Goal: Task Accomplishment & Management: Use online tool/utility

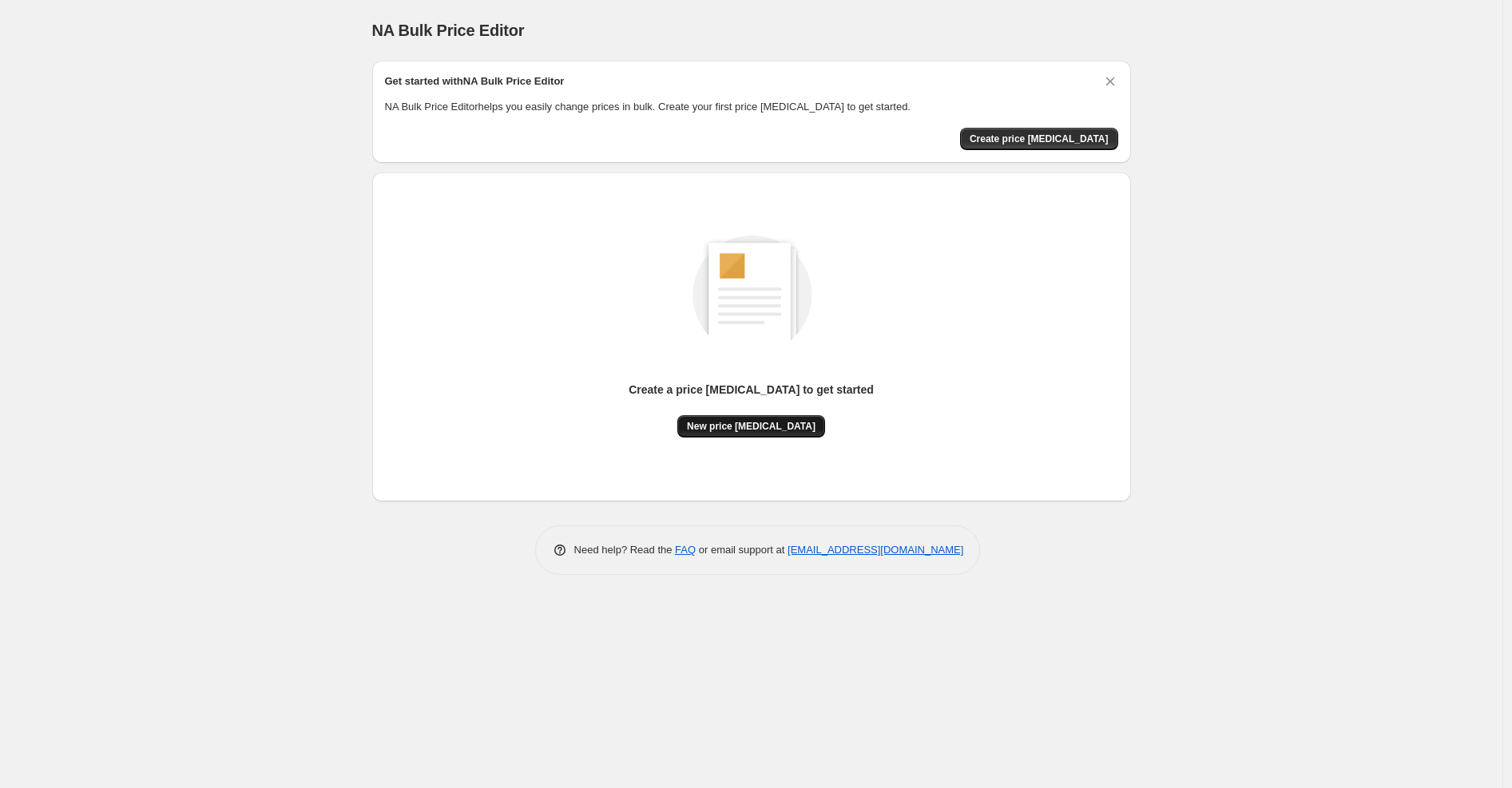
click at [747, 420] on span "New price [MEDICAL_DATA]" at bounding box center [751, 426] width 128 height 13
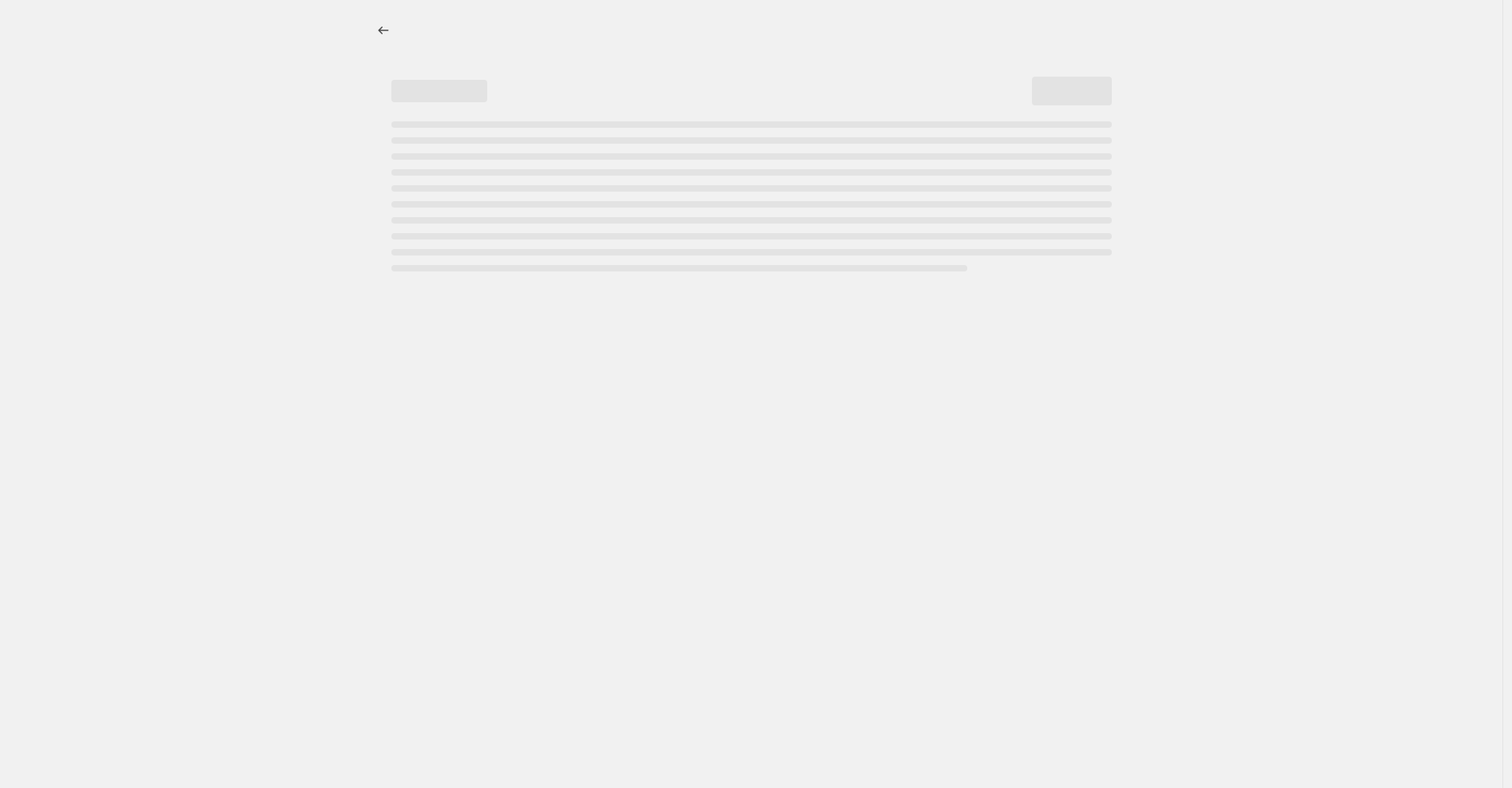
select select "percentage"
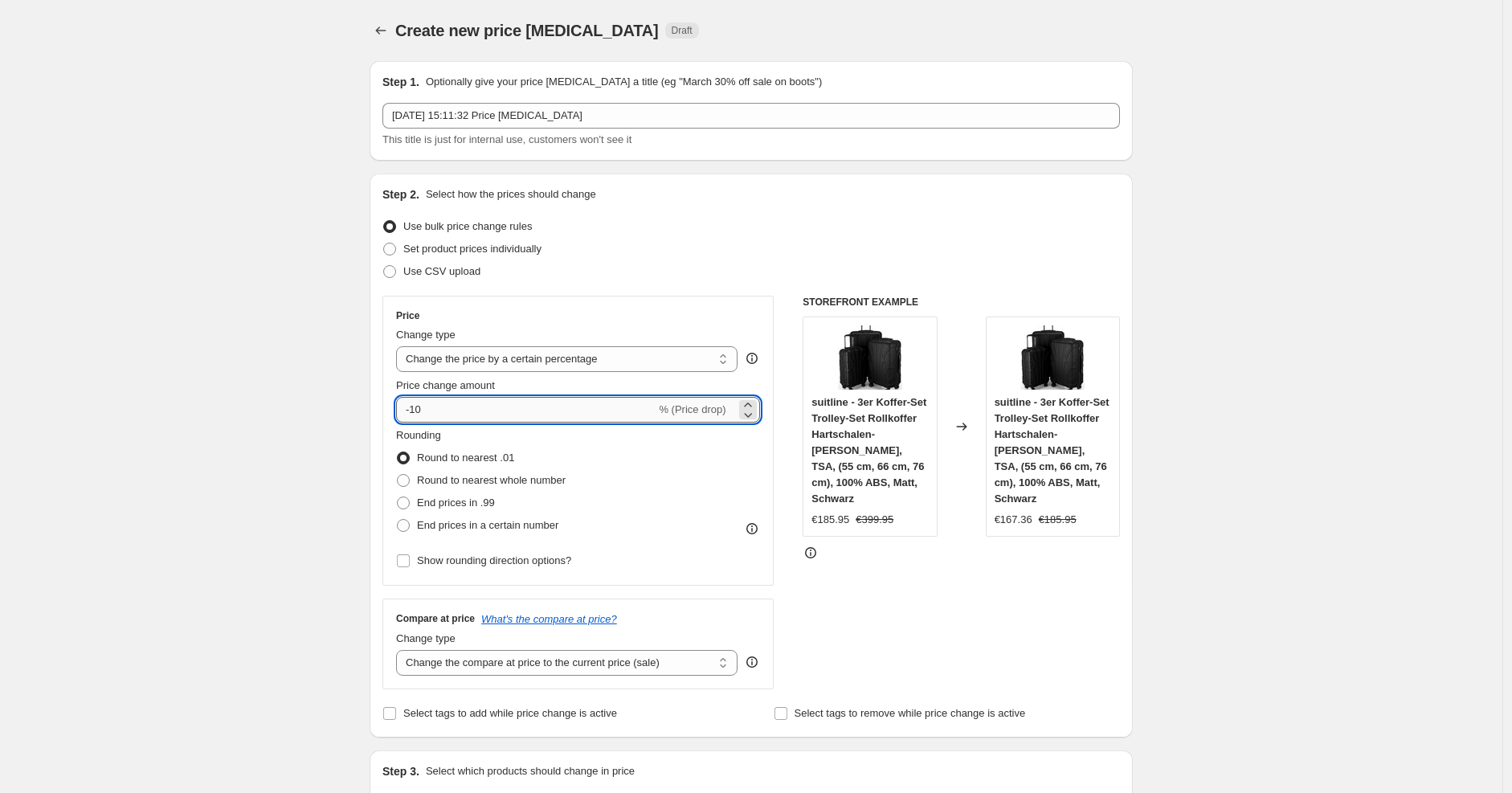
click at [560, 405] on input "-10" at bounding box center [526, 409] width 260 height 26
type input "-1"
type input "-3"
type input "-25"
click at [773, 296] on div "Price Change type Change the price to a certain amount Change the price by a ce…" at bounding box center [578, 492] width 391 height 394
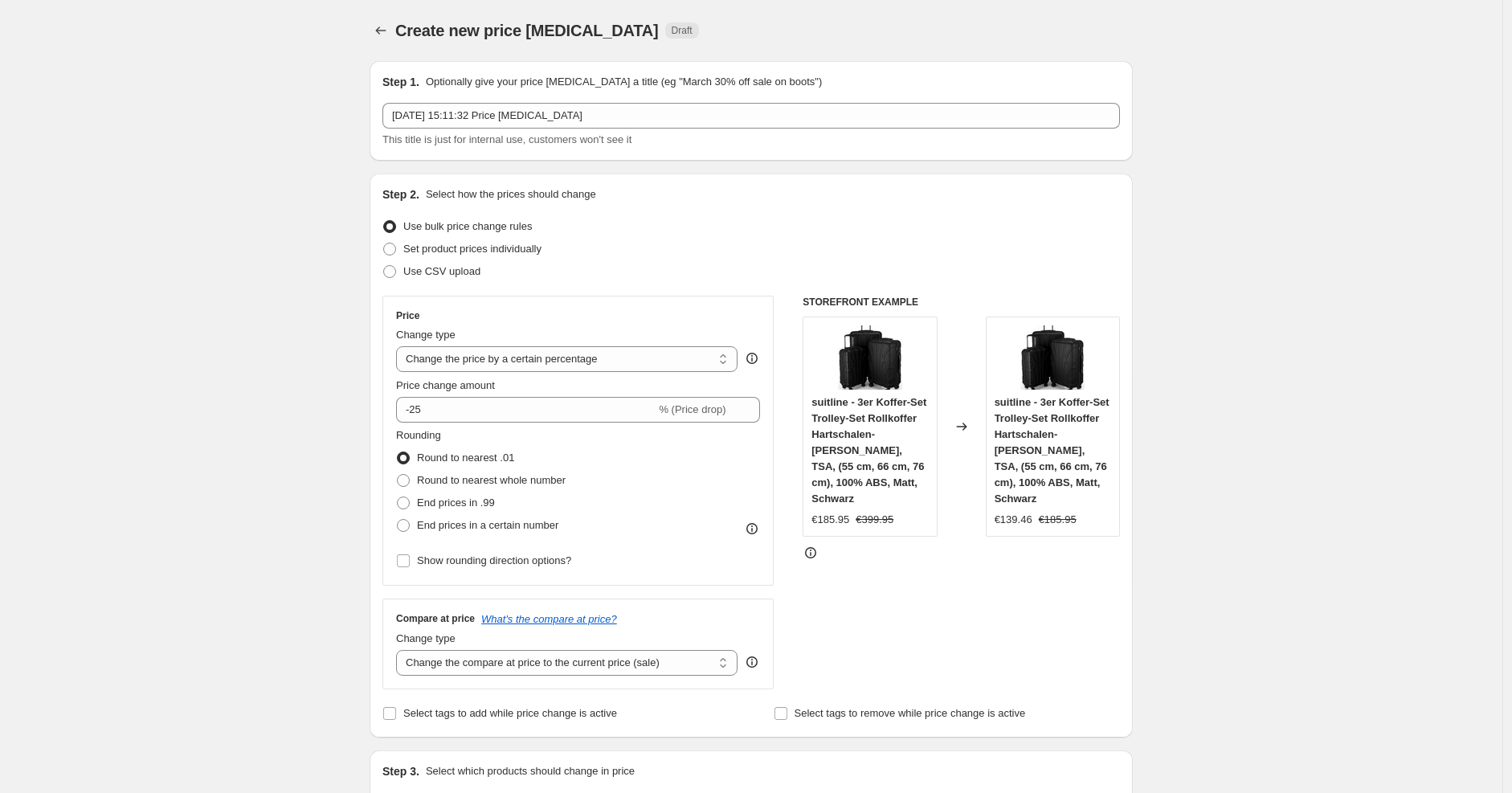
scroll to position [969, 0]
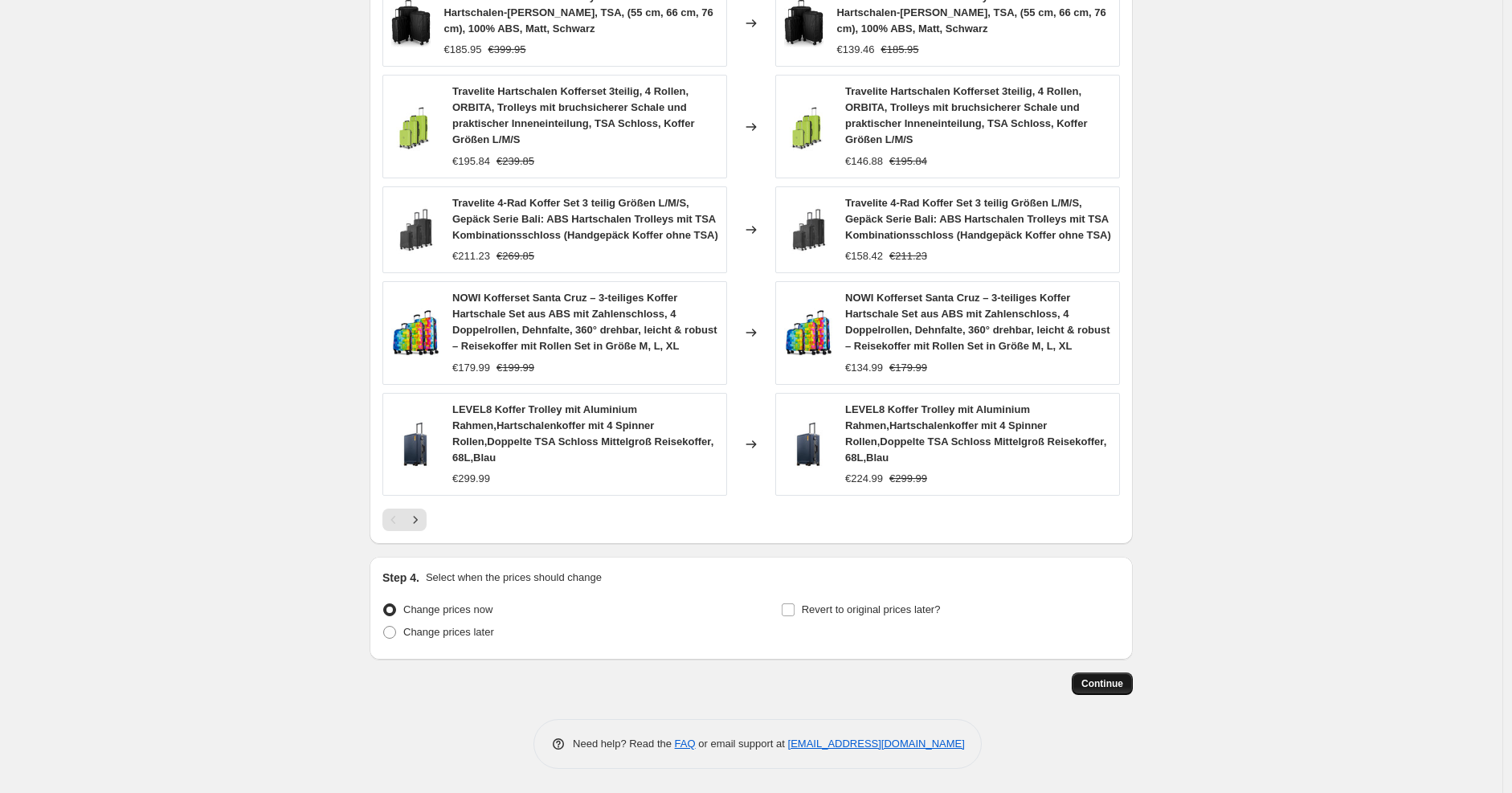
click at [1115, 673] on button "Continue" at bounding box center [1101, 684] width 61 height 22
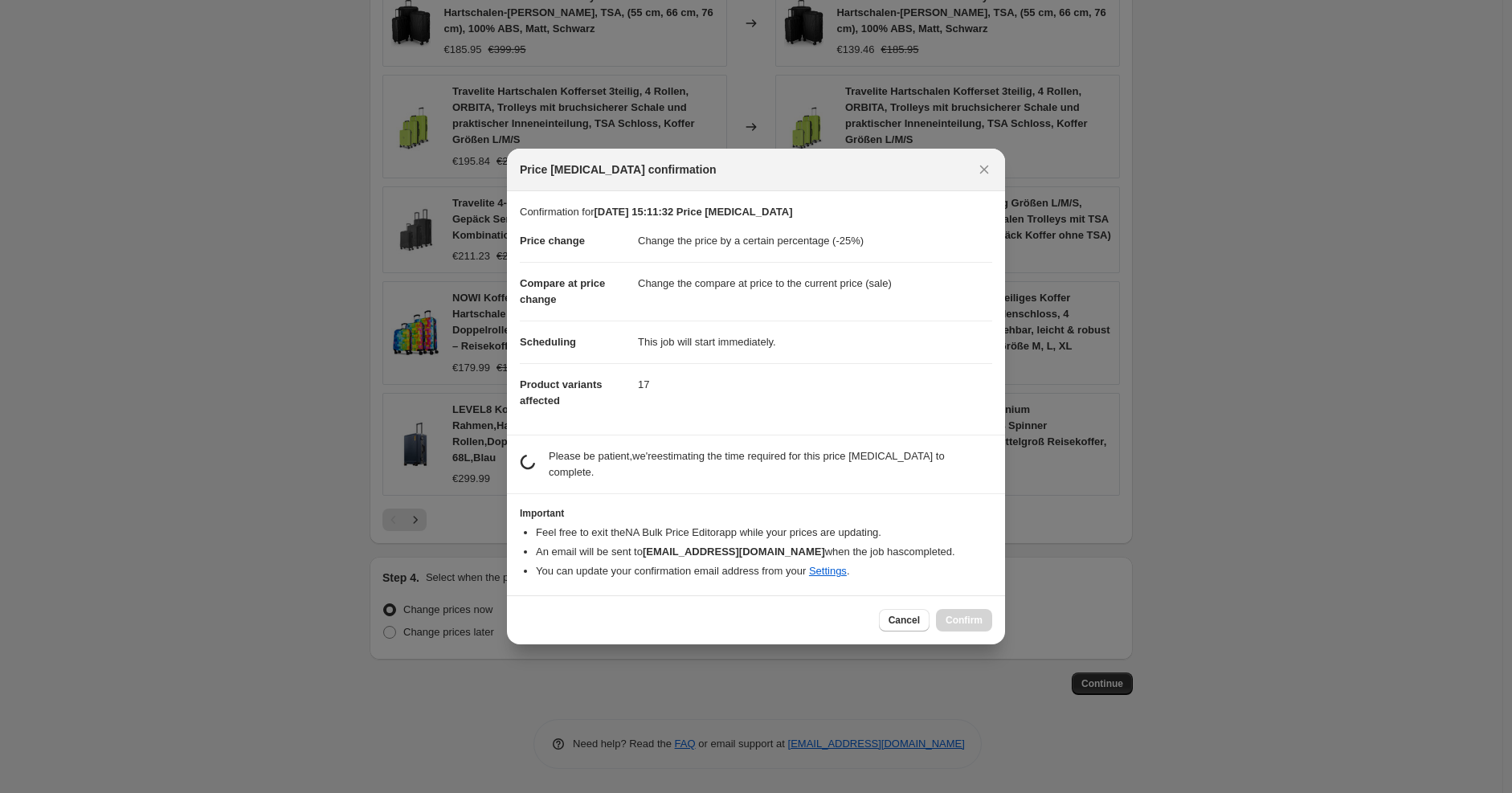
scroll to position [0, 0]
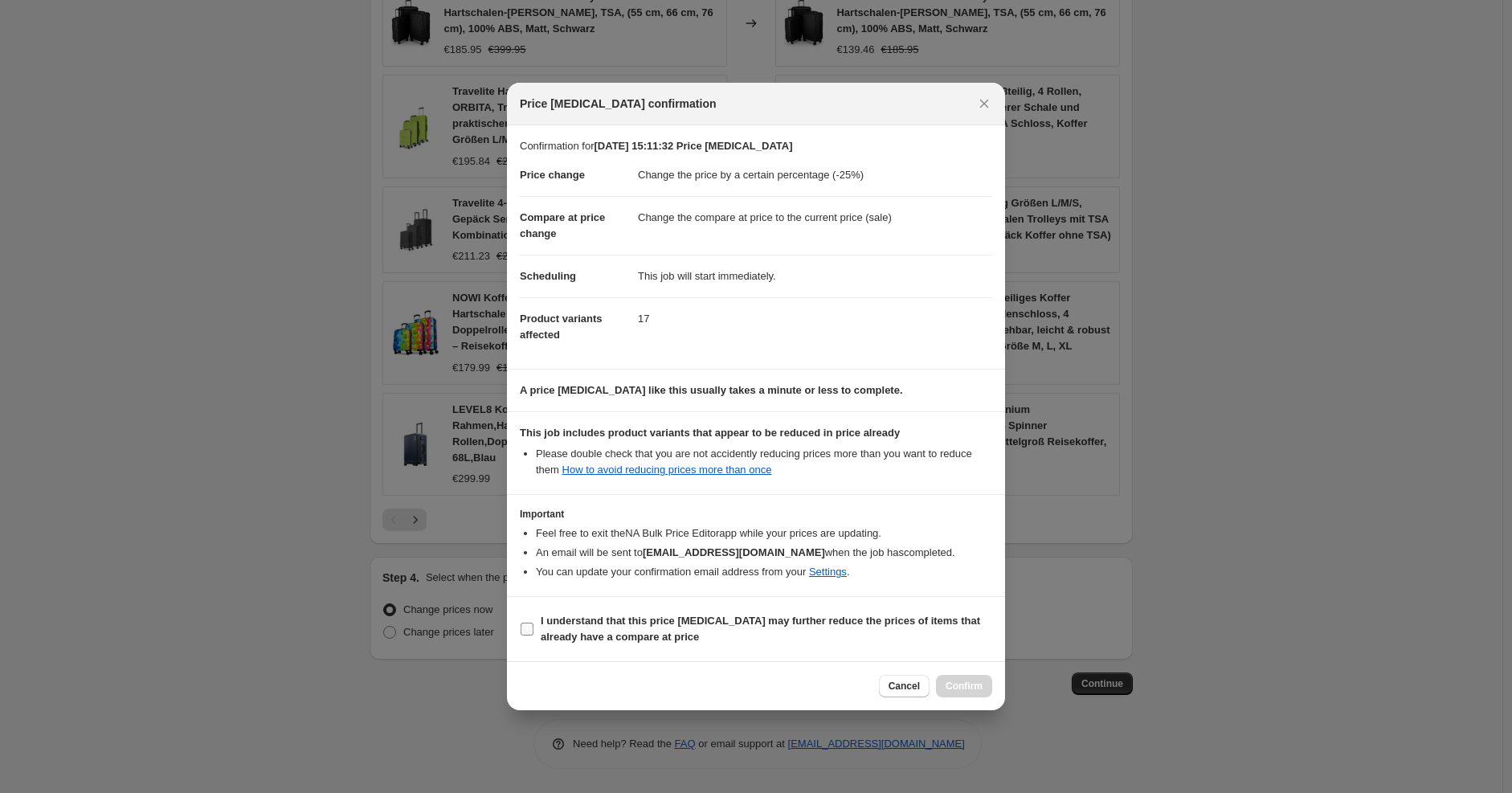
click at [767, 646] on label "I understand that this price change job may further reduce the prices of items …" at bounding box center [755, 629] width 472 height 38
click at [533, 636] on input "I understand that this price change job may further reduce the prices of items …" at bounding box center [526, 629] width 13 height 13
checkbox input "true"
click at [960, 688] on span "Confirm" at bounding box center [964, 685] width 37 height 13
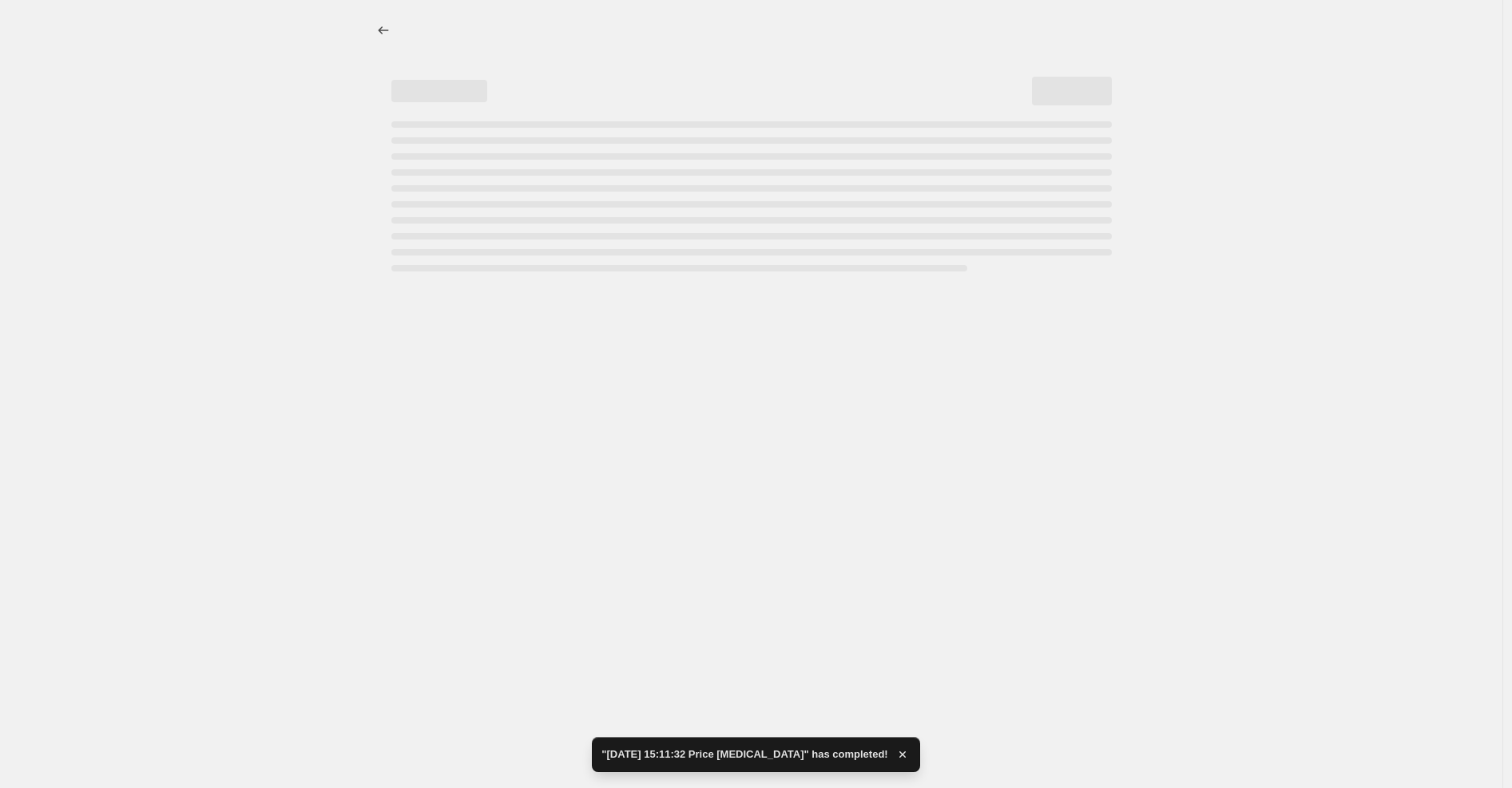
select select "percentage"
